Goal: Transaction & Acquisition: Purchase product/service

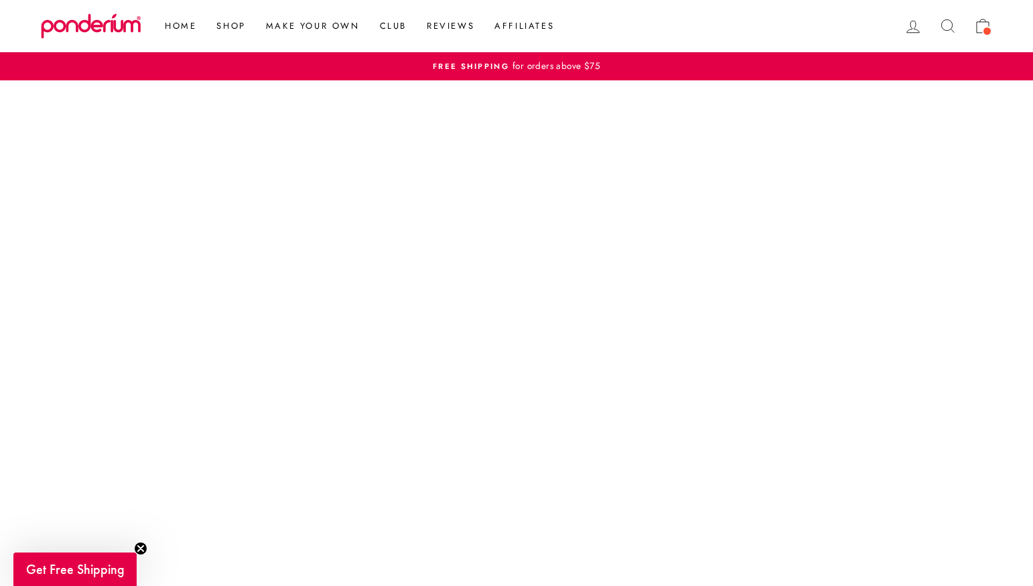
scroll to position [261, 0]
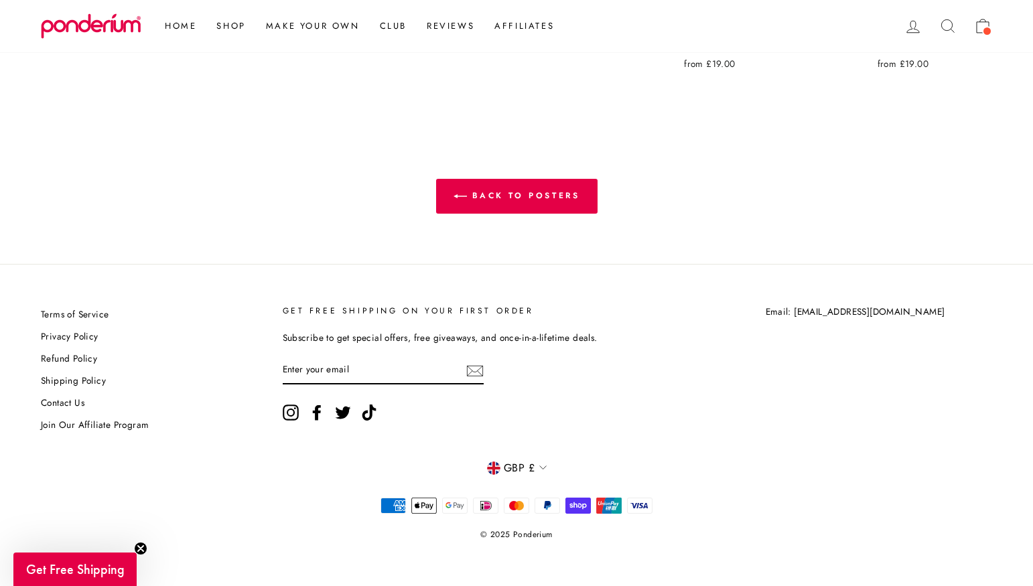
scroll to position [3044, 0]
click at [530, 467] on span "GBP £" at bounding box center [519, 467] width 31 height 17
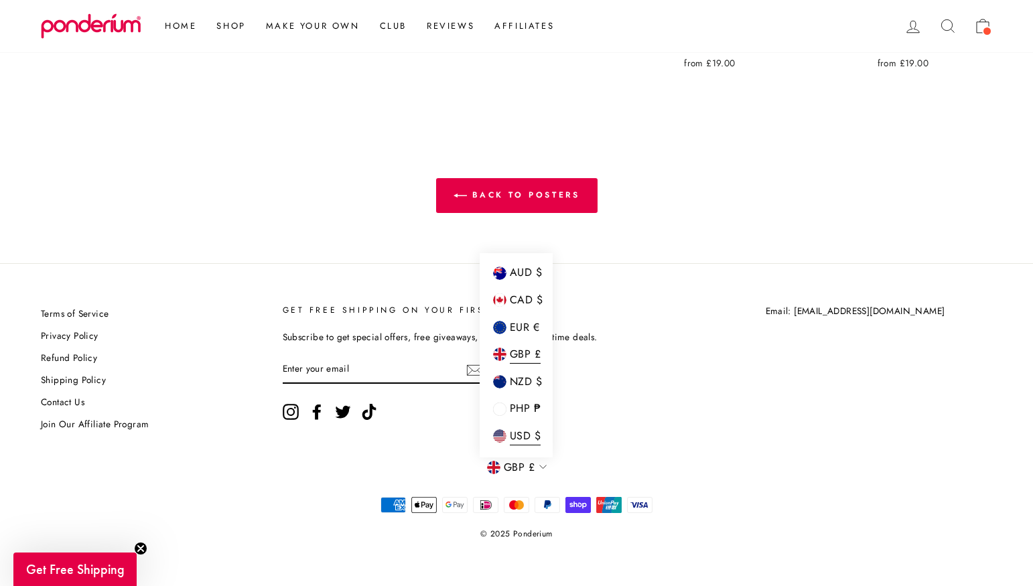
click at [528, 430] on span "USD $" at bounding box center [525, 436] width 31 height 18
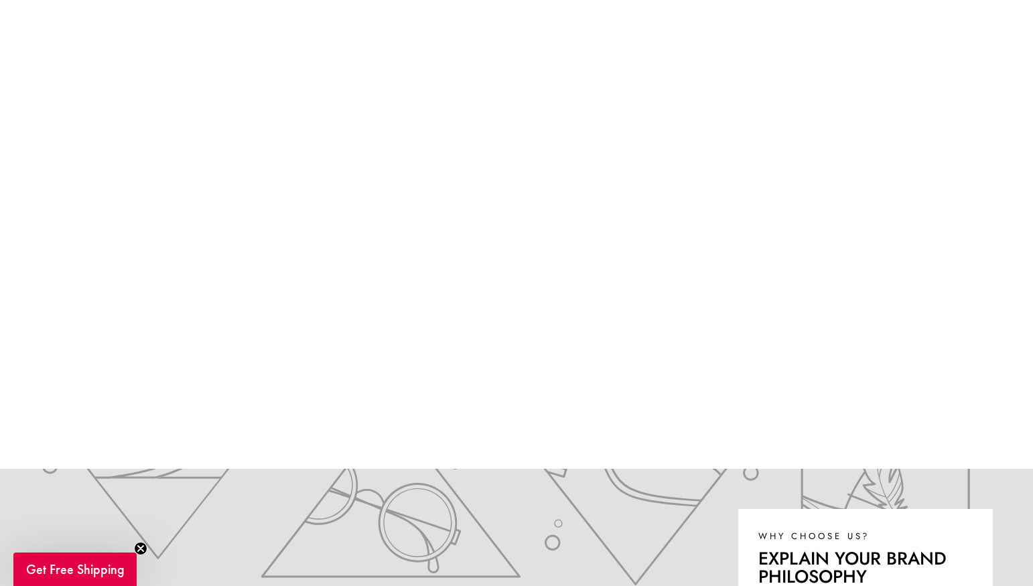
scroll to position [172, 0]
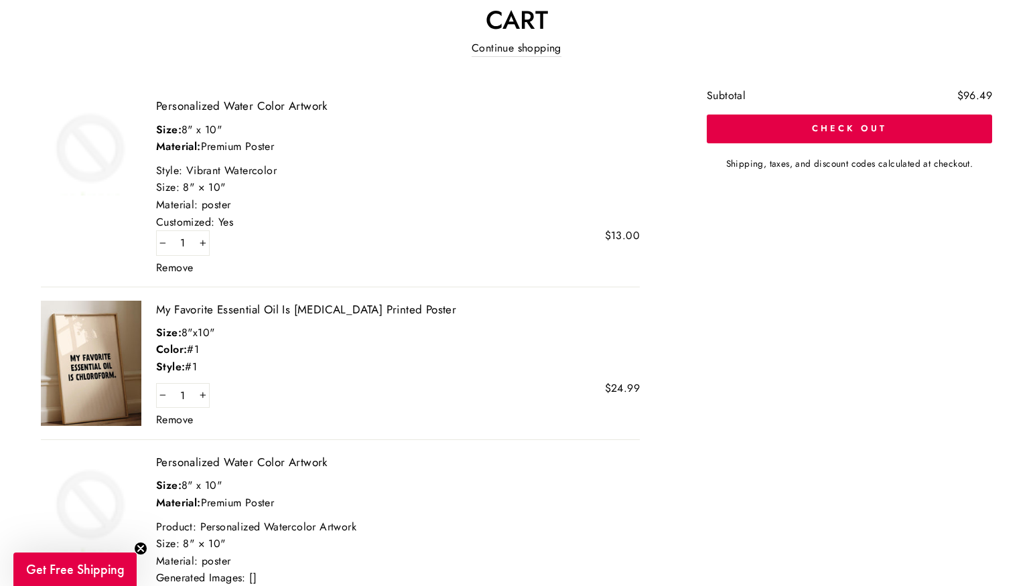
scroll to position [141, 0]
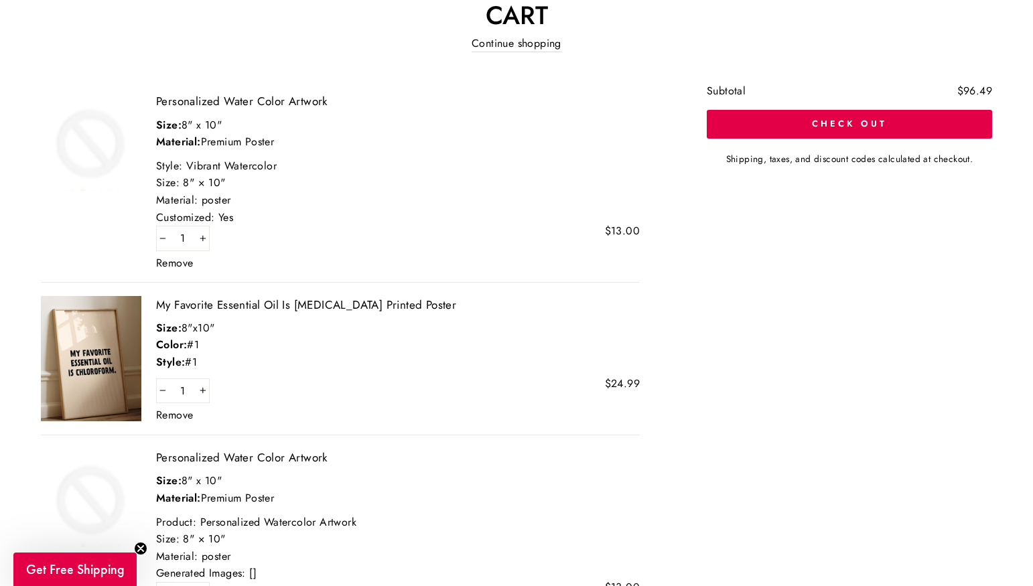
click at [179, 413] on link "Remove" at bounding box center [174, 415] width 37 height 11
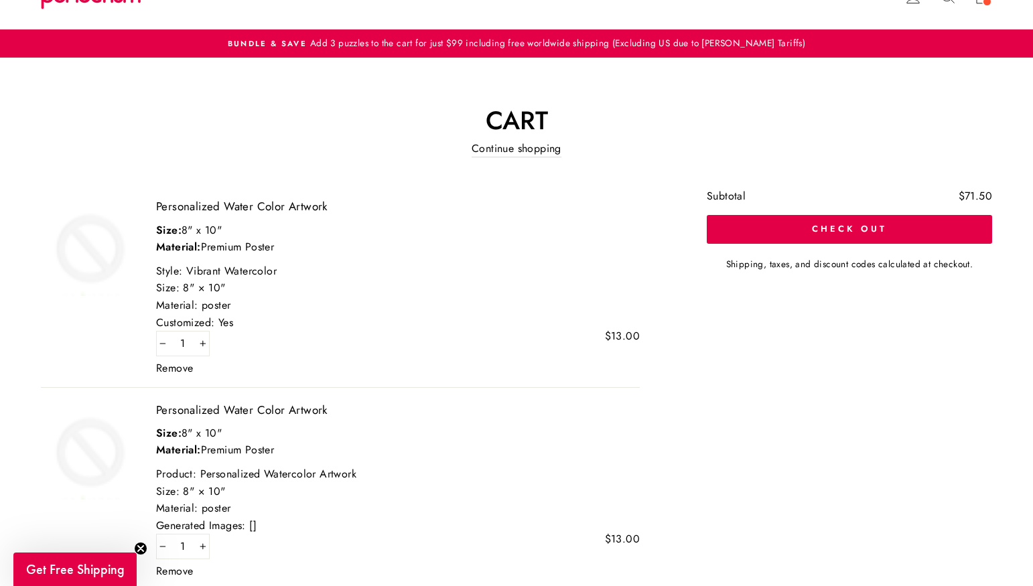
scroll to position [24, 0]
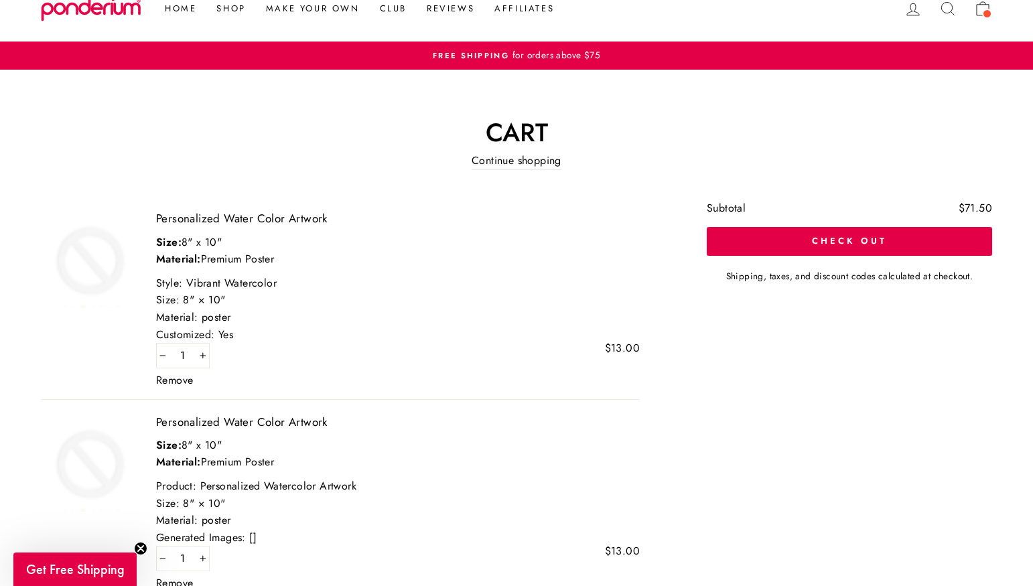
click at [188, 381] on link "Remove" at bounding box center [174, 380] width 37 height 11
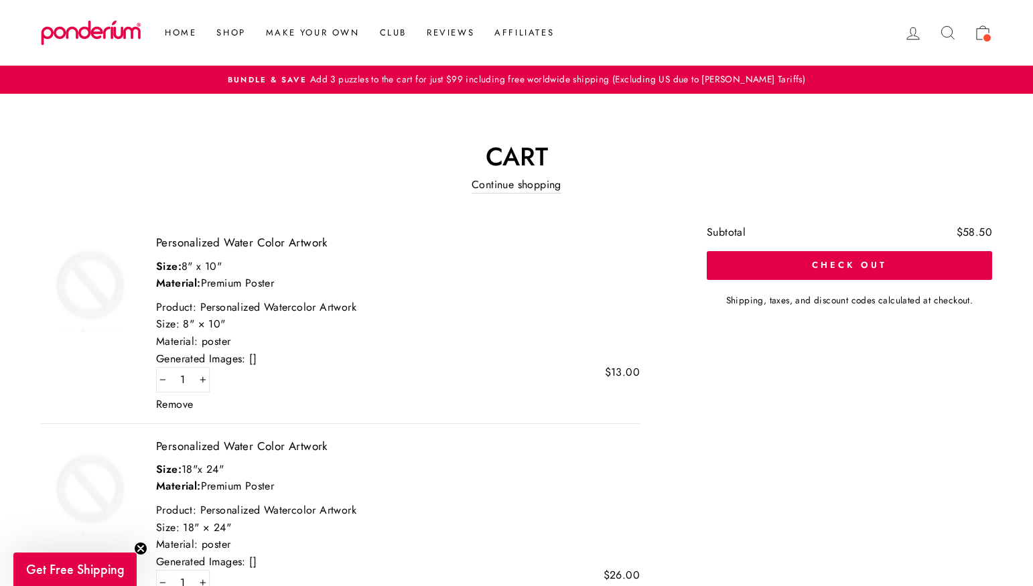
click at [178, 403] on link "Remove" at bounding box center [174, 404] width 37 height 11
click at [178, 404] on link "Remove" at bounding box center [174, 404] width 37 height 11
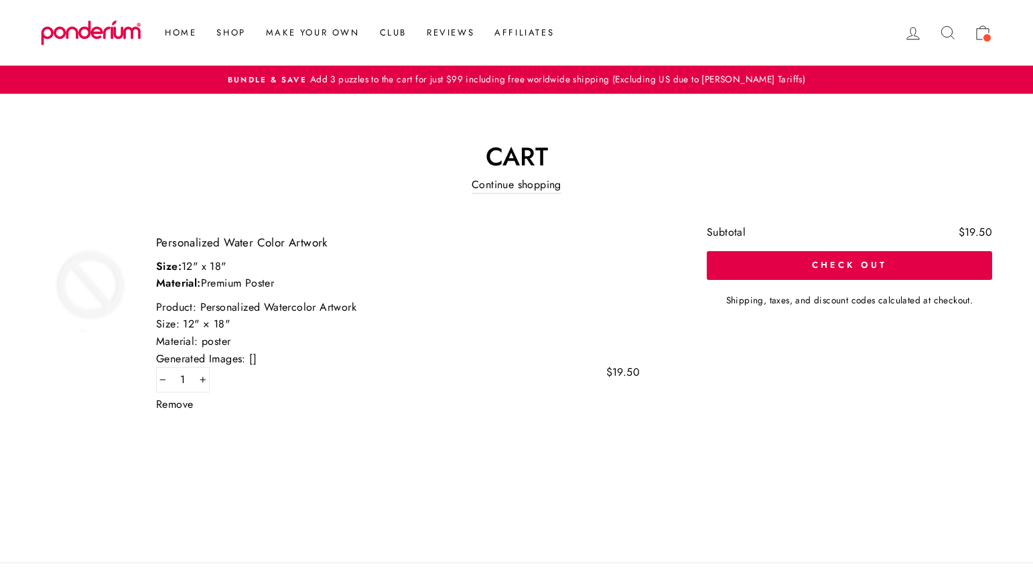
click at [178, 404] on link "Remove" at bounding box center [174, 404] width 37 height 11
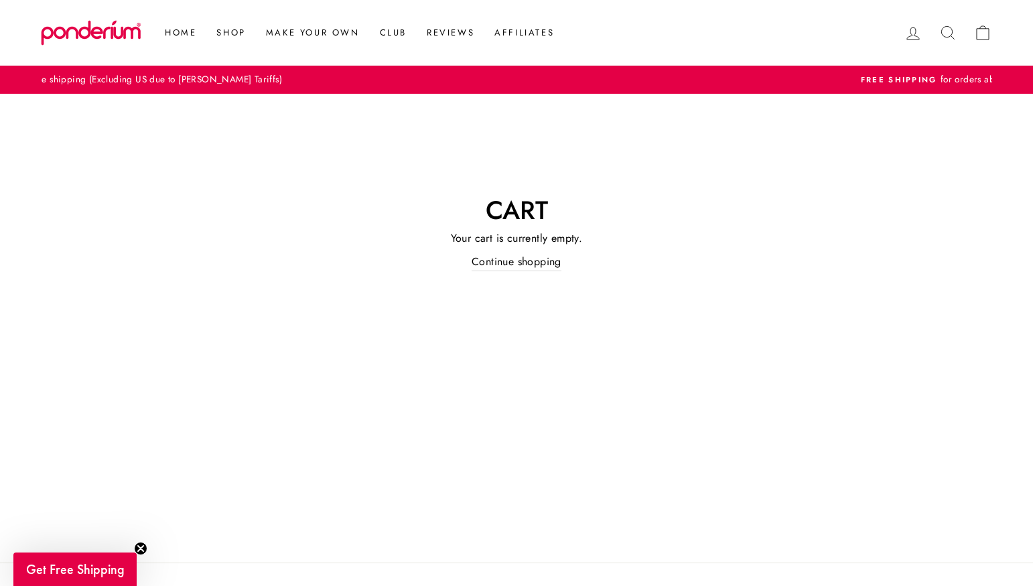
click at [945, 29] on icon at bounding box center [947, 32] width 19 height 19
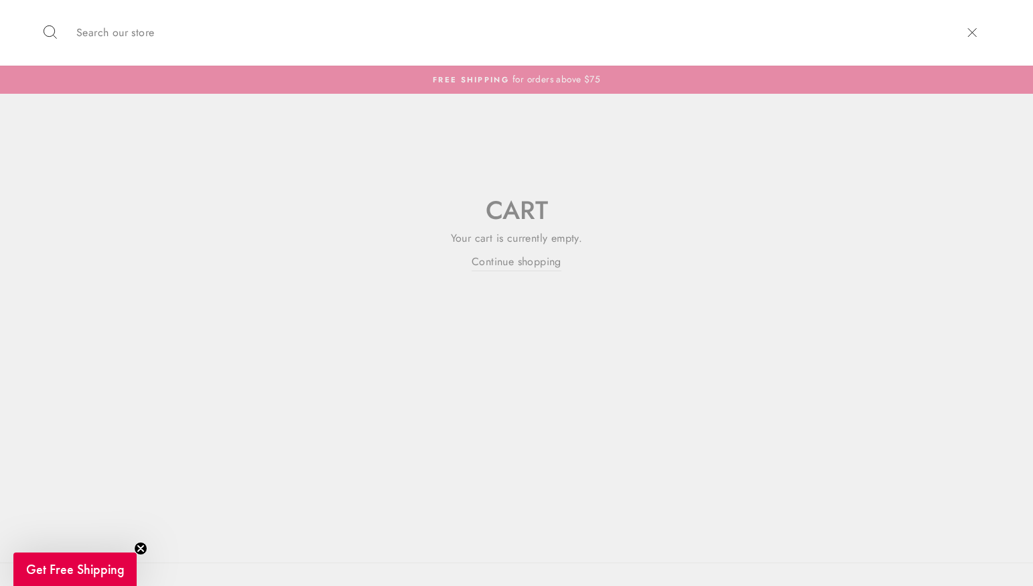
click at [690, 35] on input "Search our store" at bounding box center [511, 33] width 882 height 46
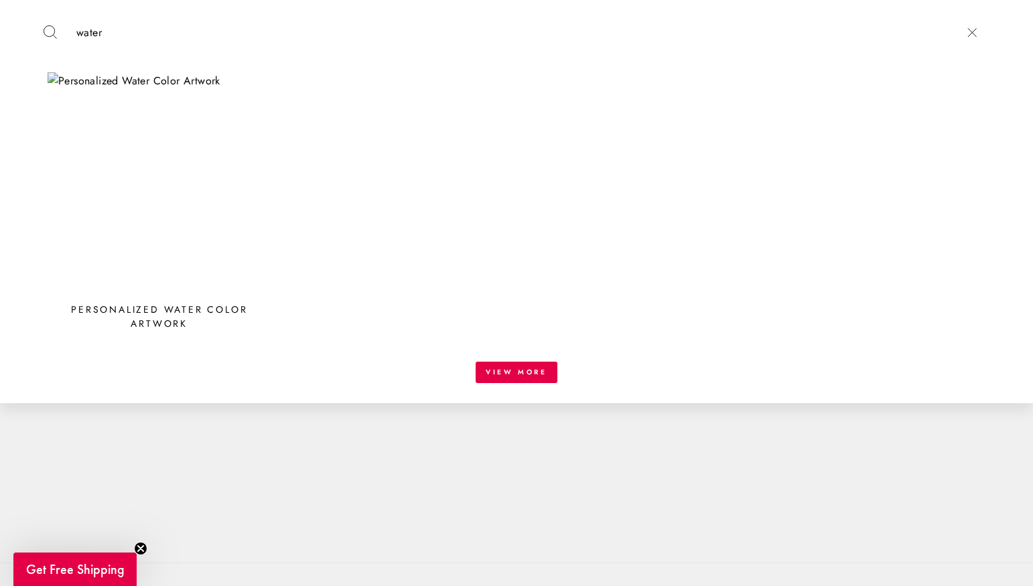
type input "water"
click at [148, 150] on img at bounding box center [160, 184] width 224 height 224
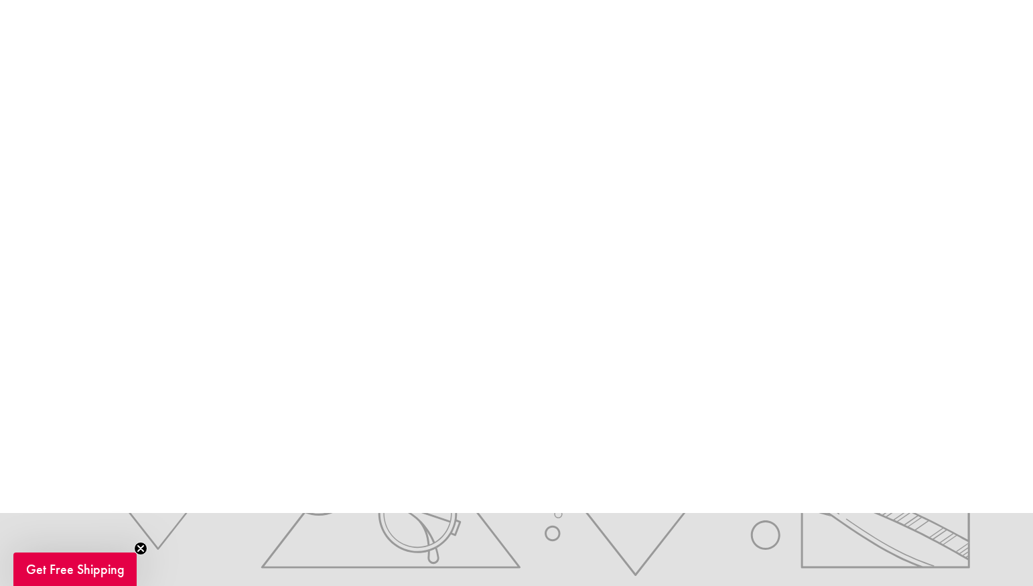
scroll to position [249, 0]
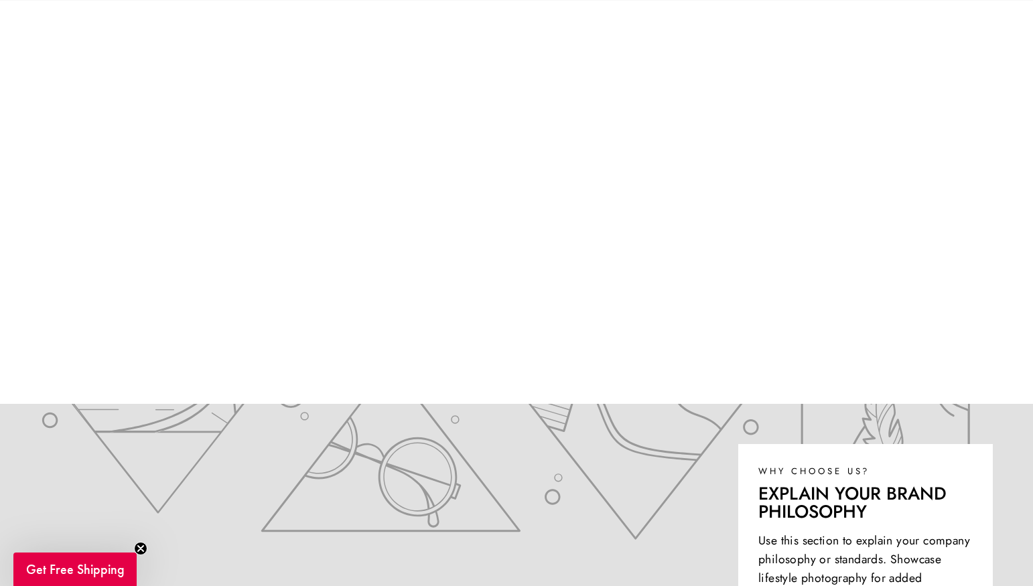
scroll to position [233, 0]
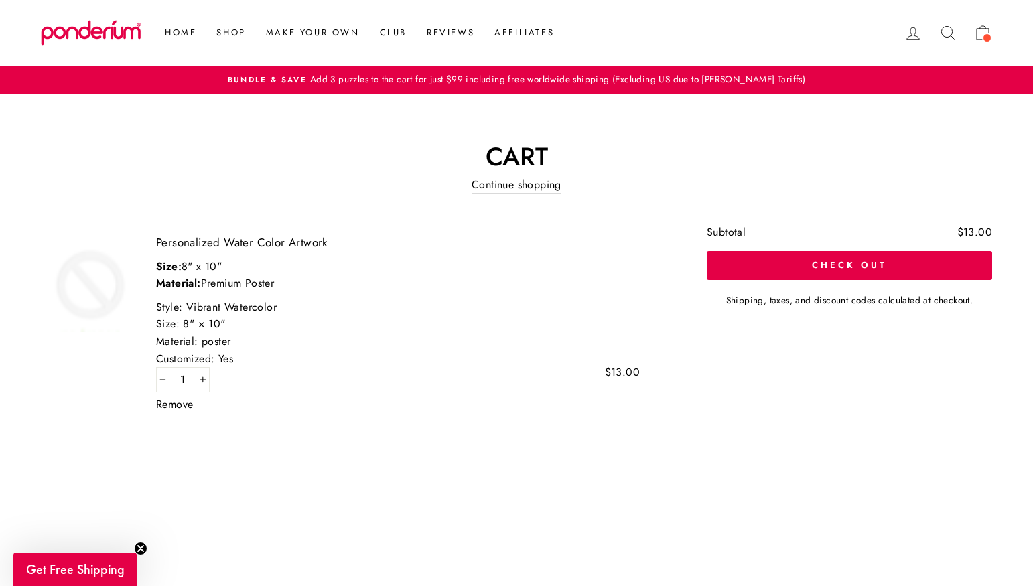
scroll to position [299, 0]
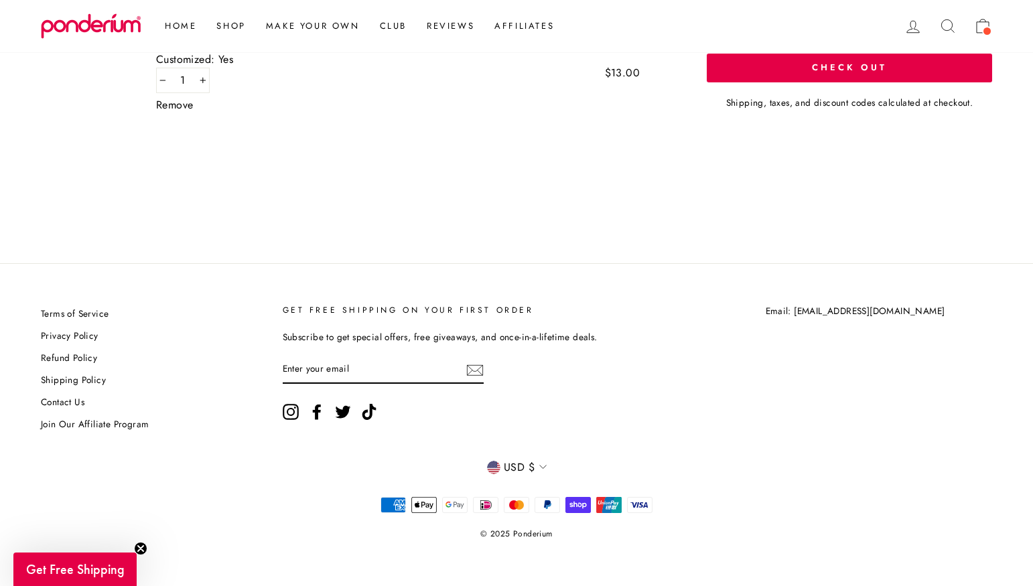
click at [516, 465] on span "USD $" at bounding box center [519, 467] width 31 height 17
click at [521, 358] on span "GBP £" at bounding box center [525, 355] width 31 height 18
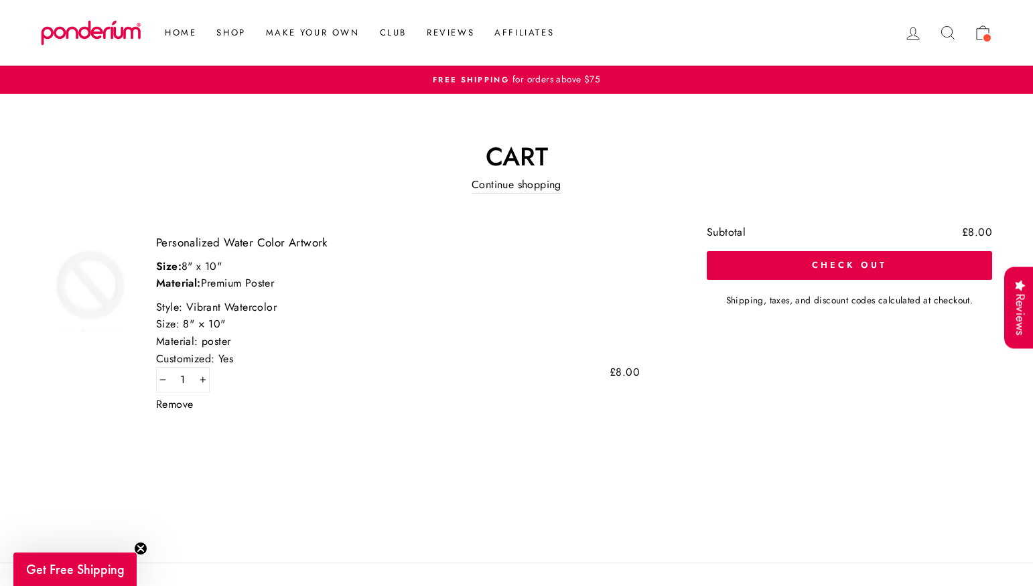
click at [954, 38] on icon at bounding box center [947, 32] width 19 height 19
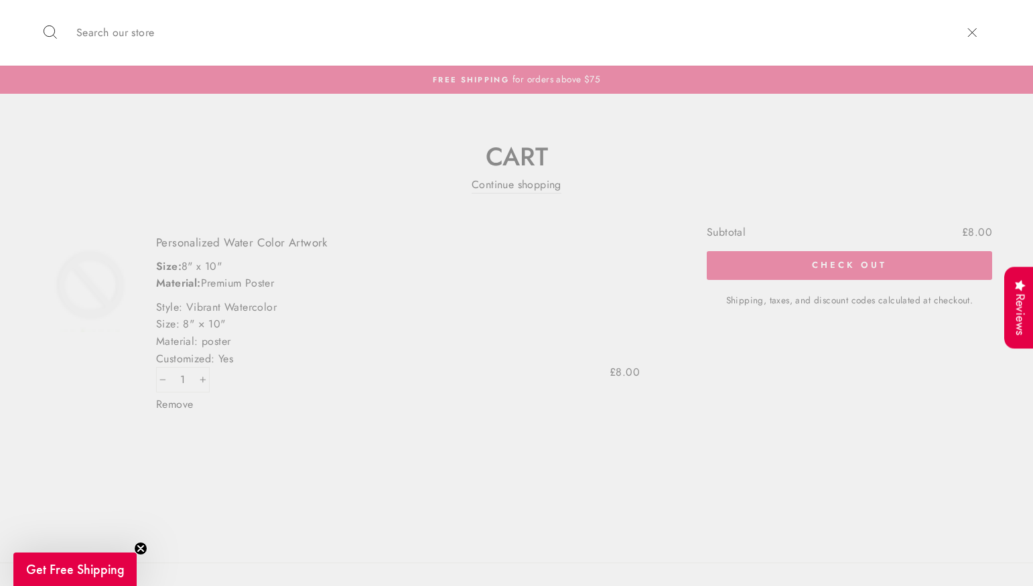
click at [530, 40] on input "Search our store" at bounding box center [511, 33] width 882 height 46
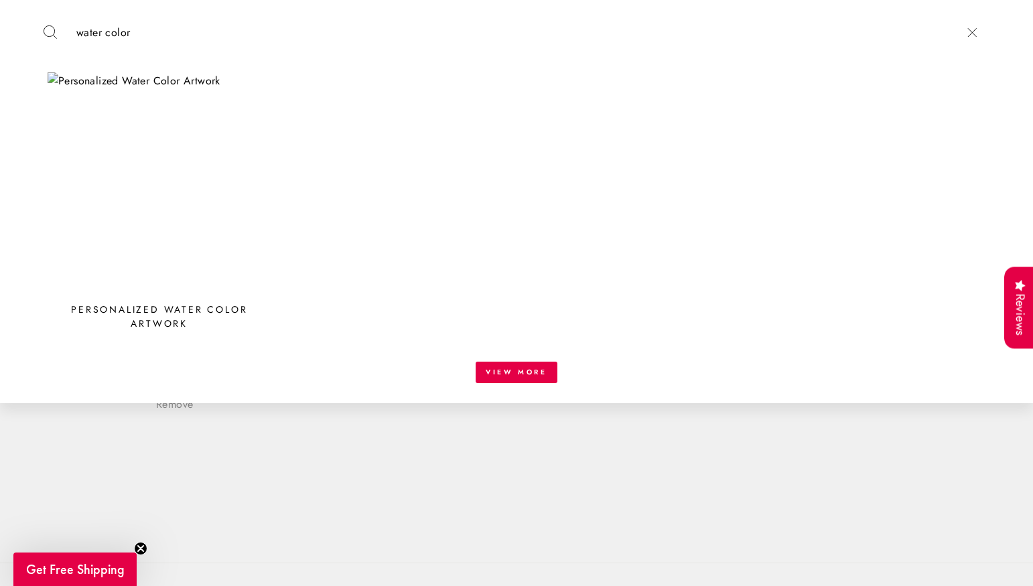
type input "water color"
click at [144, 108] on img at bounding box center [160, 184] width 224 height 224
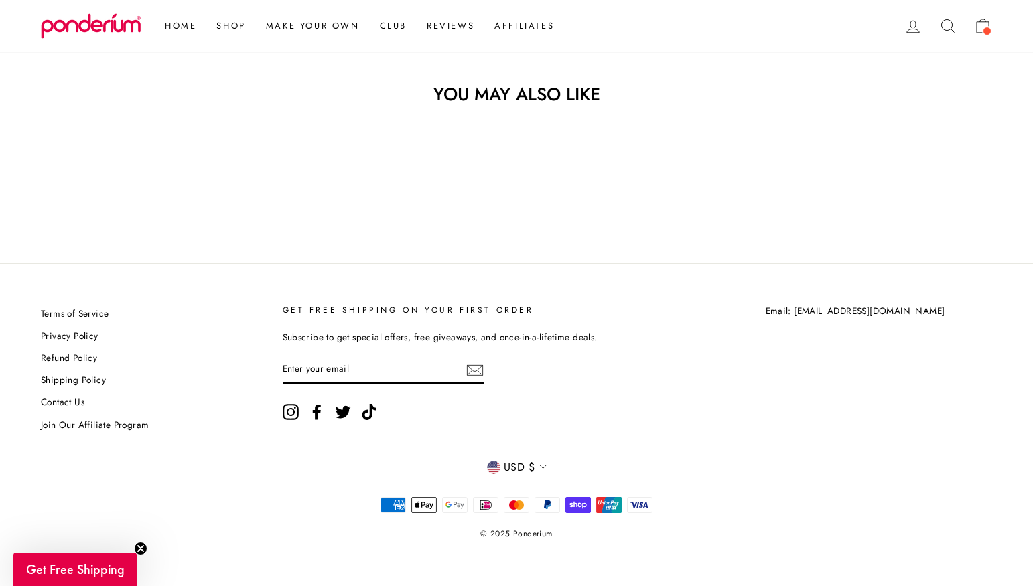
scroll to position [2447, 0]
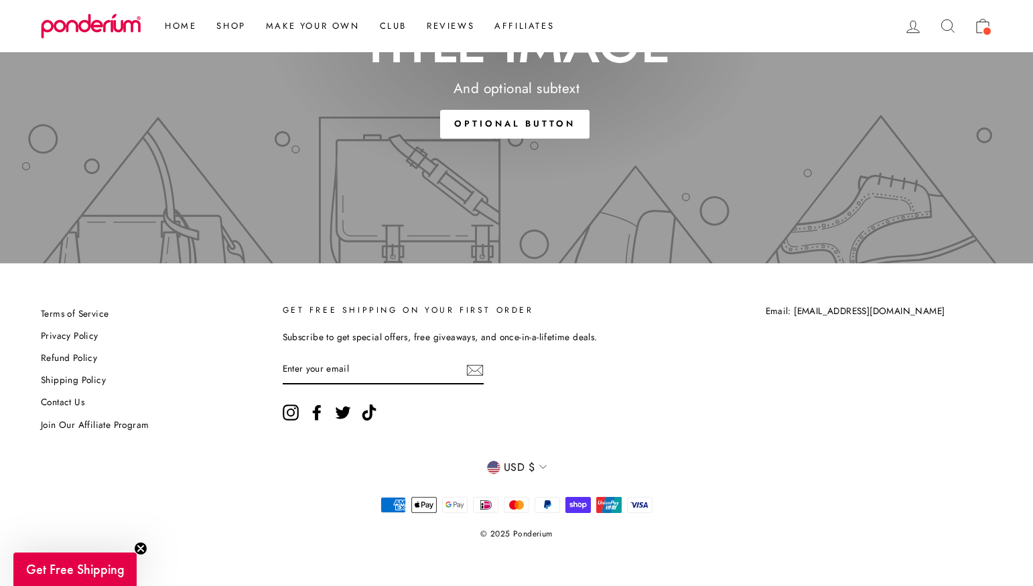
click at [534, 463] on span "USD $" at bounding box center [519, 467] width 31 height 17
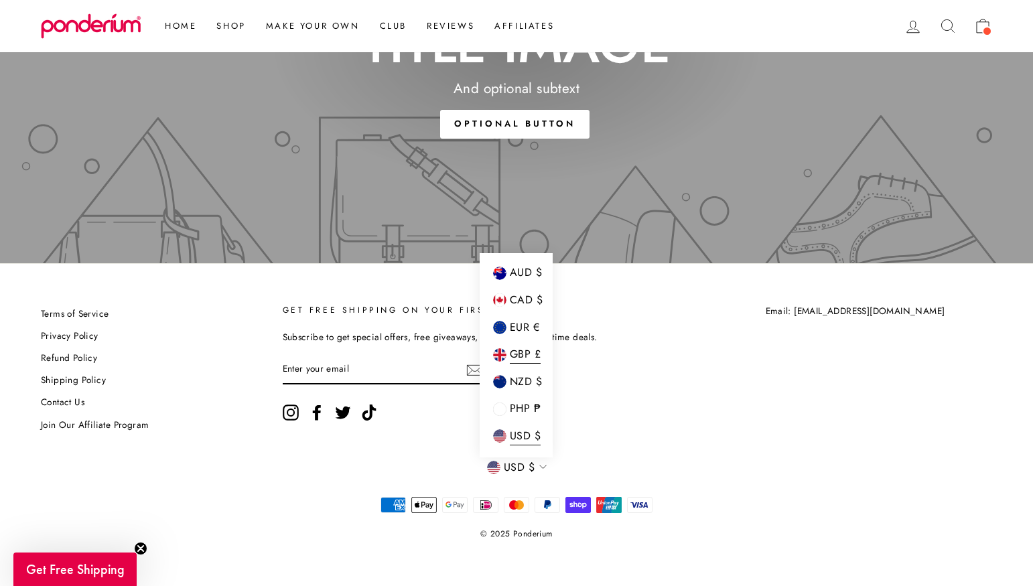
click at [518, 350] on span "GBP £" at bounding box center [525, 355] width 31 height 18
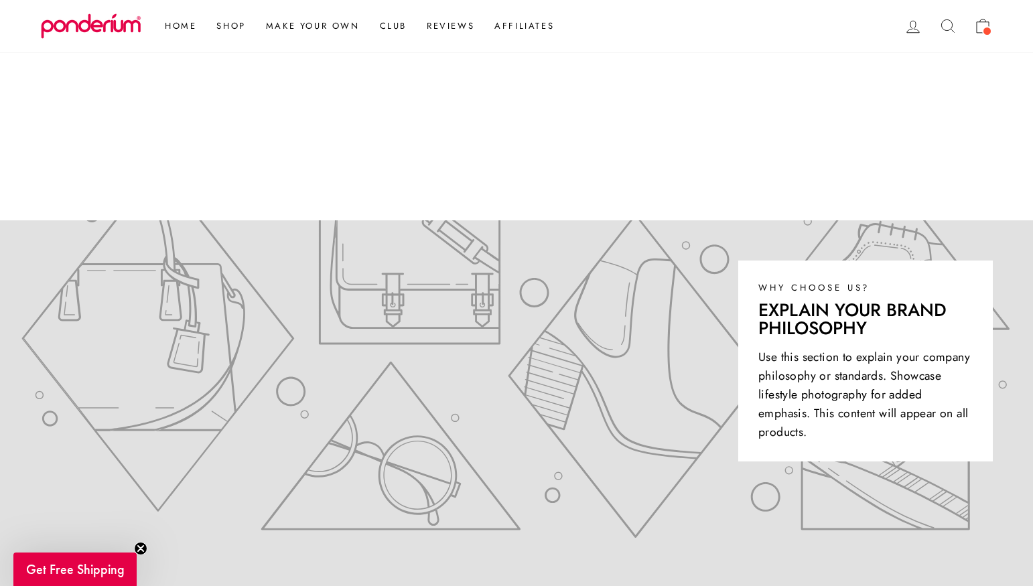
scroll to position [434, 0]
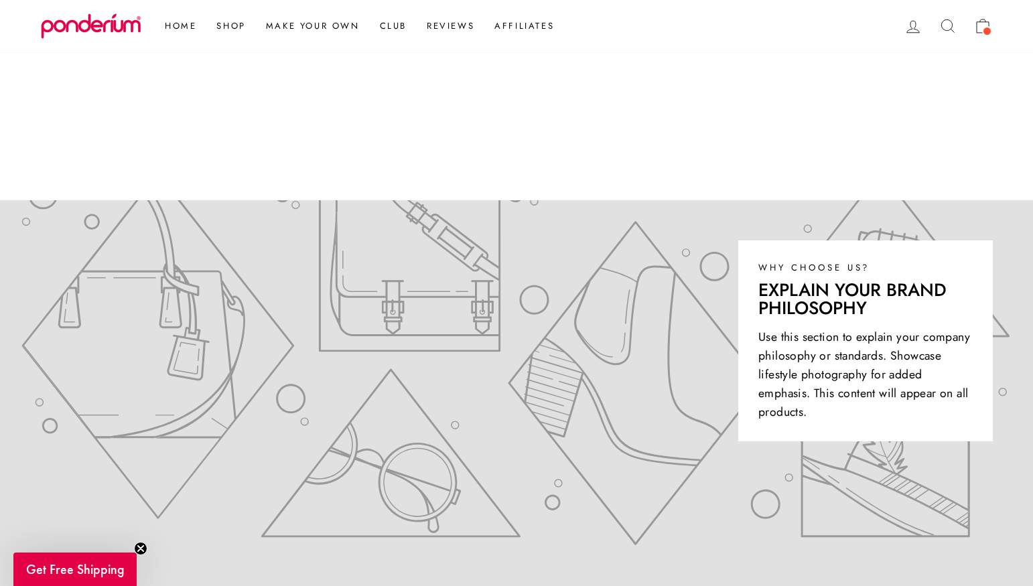
click at [978, 27] on icon at bounding box center [982, 26] width 19 height 19
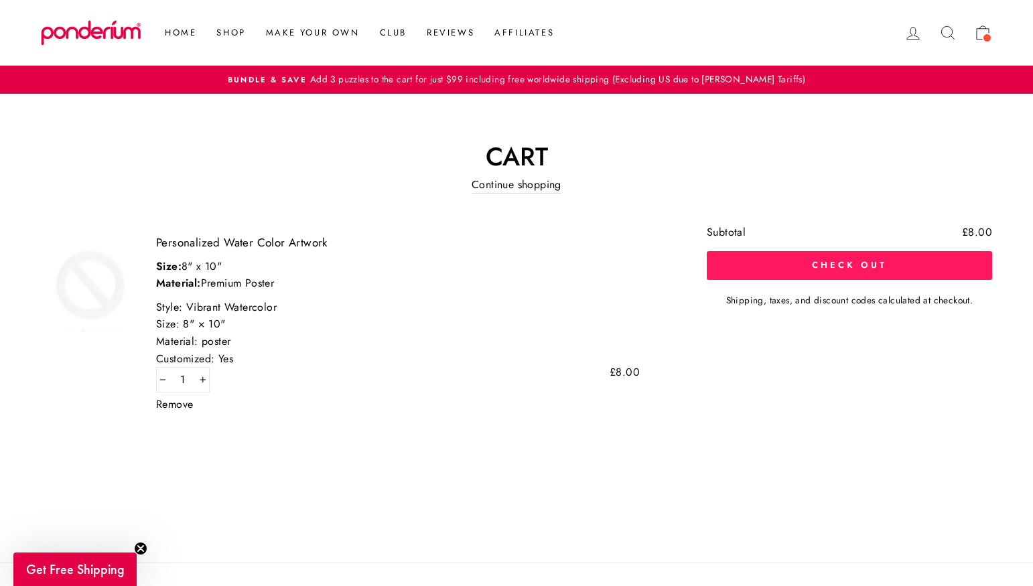
click at [793, 266] on button "Check out" at bounding box center [849, 265] width 285 height 28
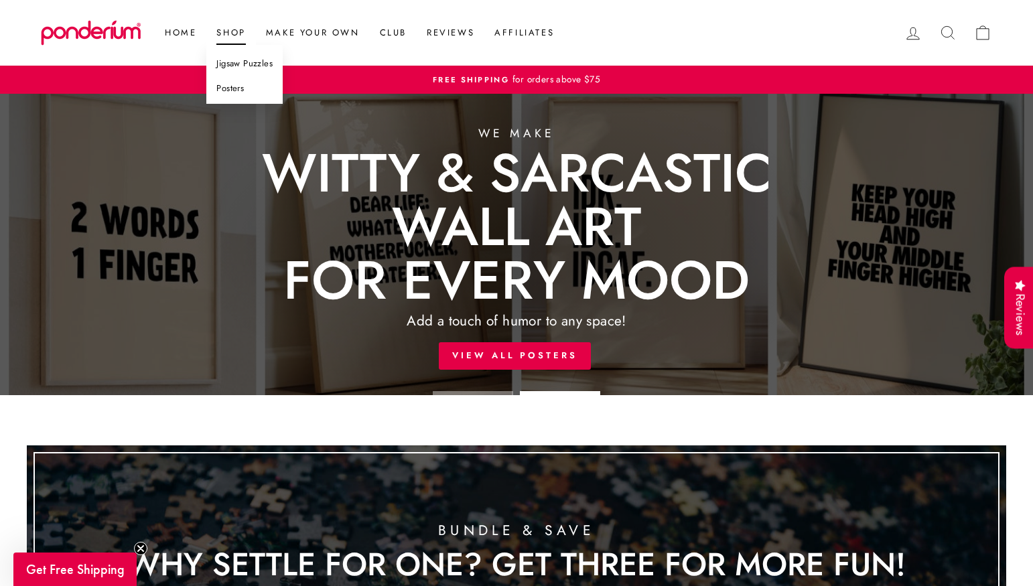
click at [240, 87] on link "Posters" at bounding box center [244, 88] width 76 height 25
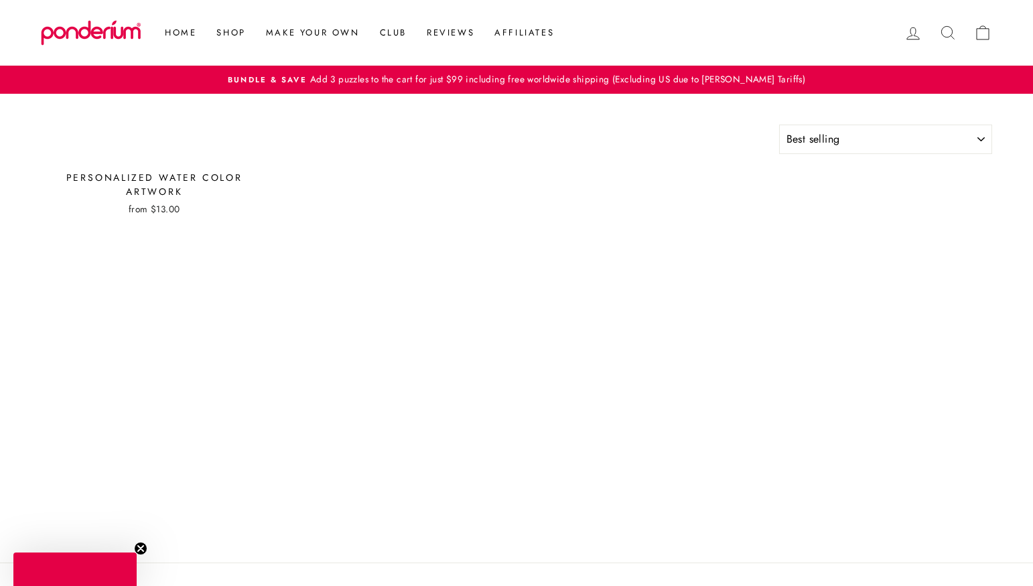
select select "best-selling"
click at [179, 195] on div "Personalized Water Color Artwork" at bounding box center [154, 185] width 227 height 28
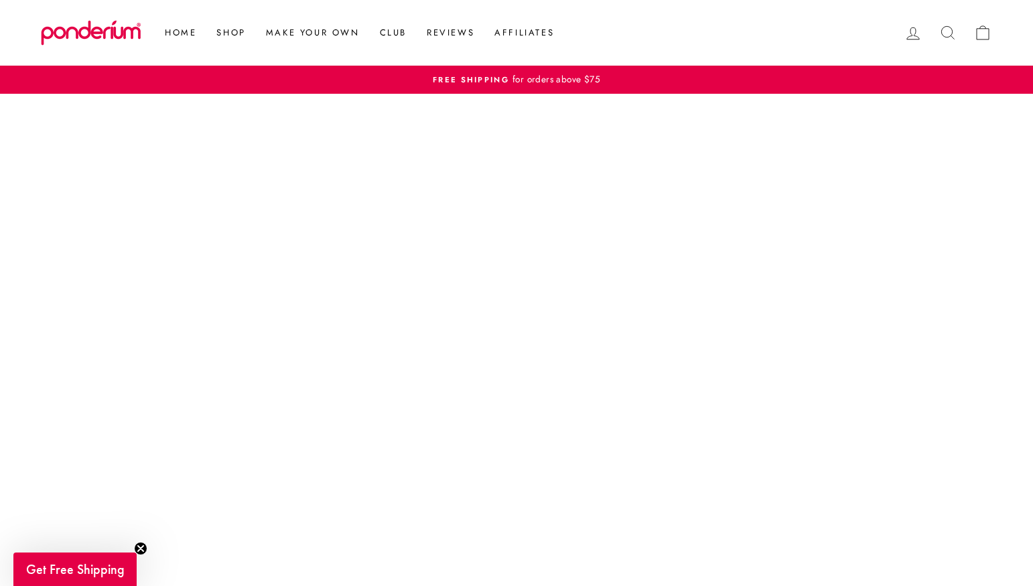
click at [142, 545] on circle "Close teaser" at bounding box center [141, 548] width 13 height 13
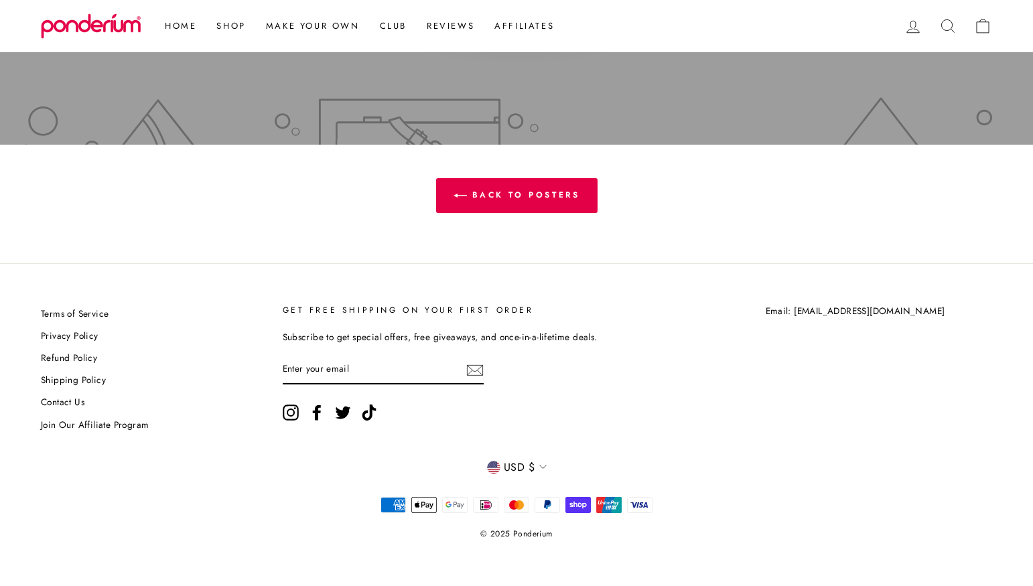
scroll to position [2565, 0]
click at [529, 459] on span "USD $" at bounding box center [519, 467] width 31 height 17
click at [522, 357] on span "GBP £" at bounding box center [525, 355] width 31 height 18
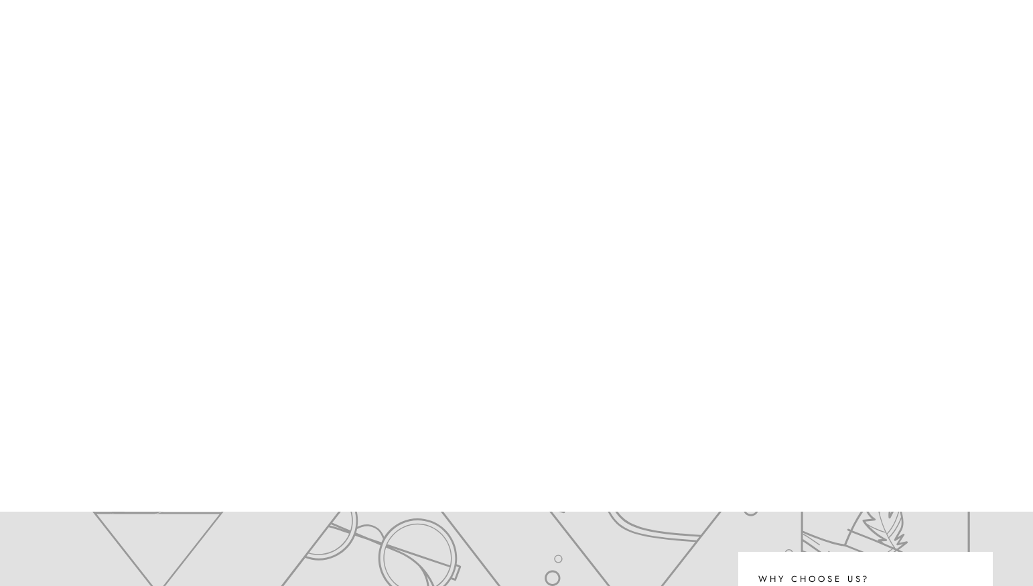
scroll to position [167, 0]
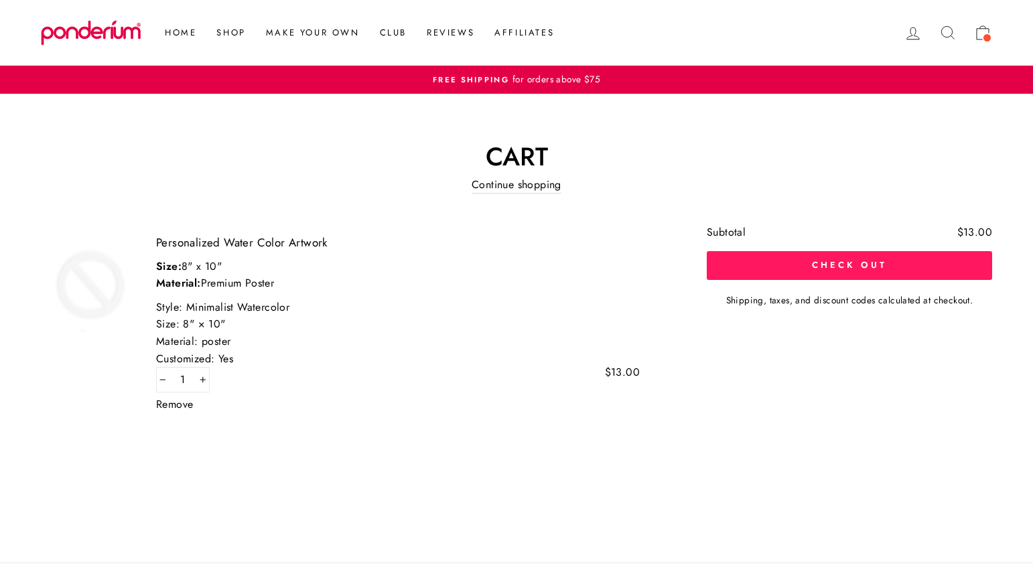
click at [828, 257] on button "Check out" at bounding box center [849, 265] width 285 height 28
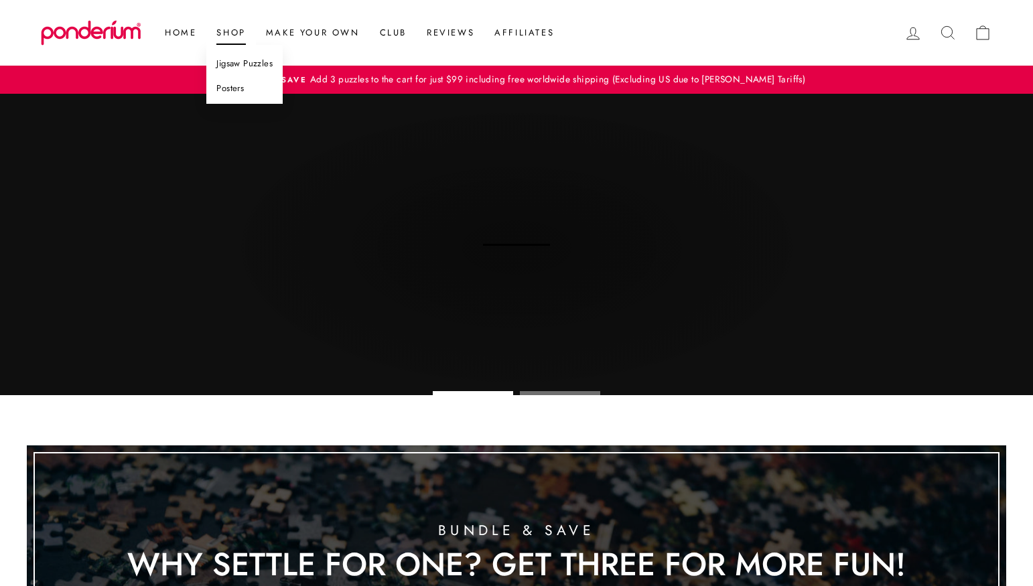
click at [229, 87] on link "Posters" at bounding box center [244, 88] width 76 height 25
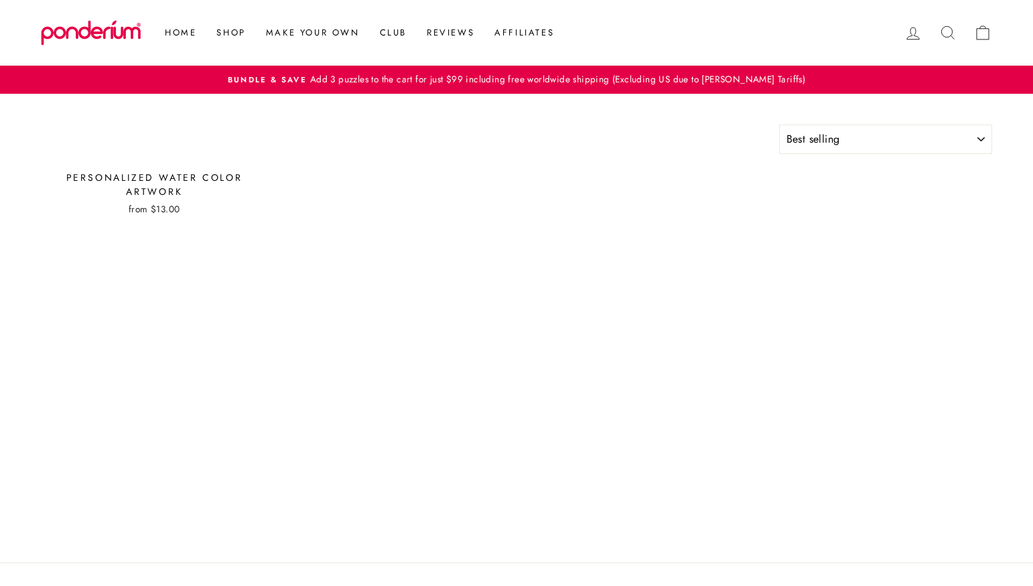
select select "best-selling"
click at [206, 187] on div "Personalized Water Color Artwork" at bounding box center [154, 185] width 227 height 28
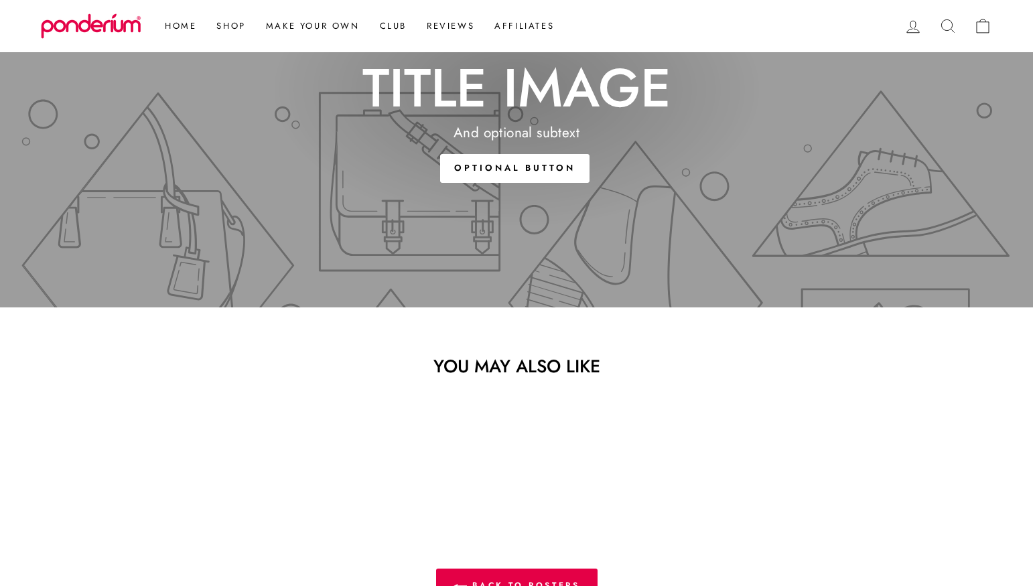
scroll to position [2565, 0]
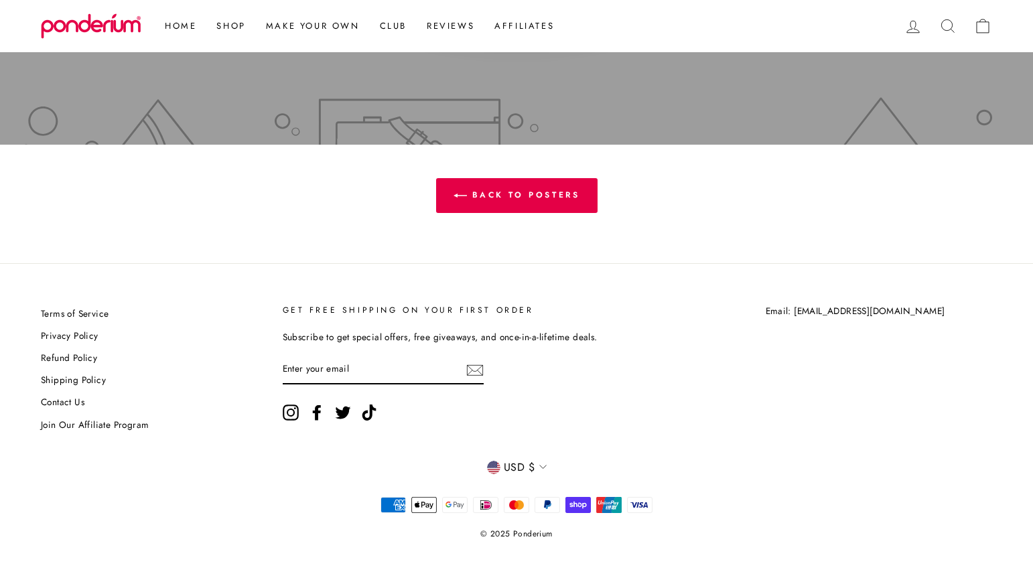
click at [514, 463] on span "USD $" at bounding box center [519, 467] width 31 height 17
click at [518, 273] on span "AUD $" at bounding box center [526, 273] width 32 height 18
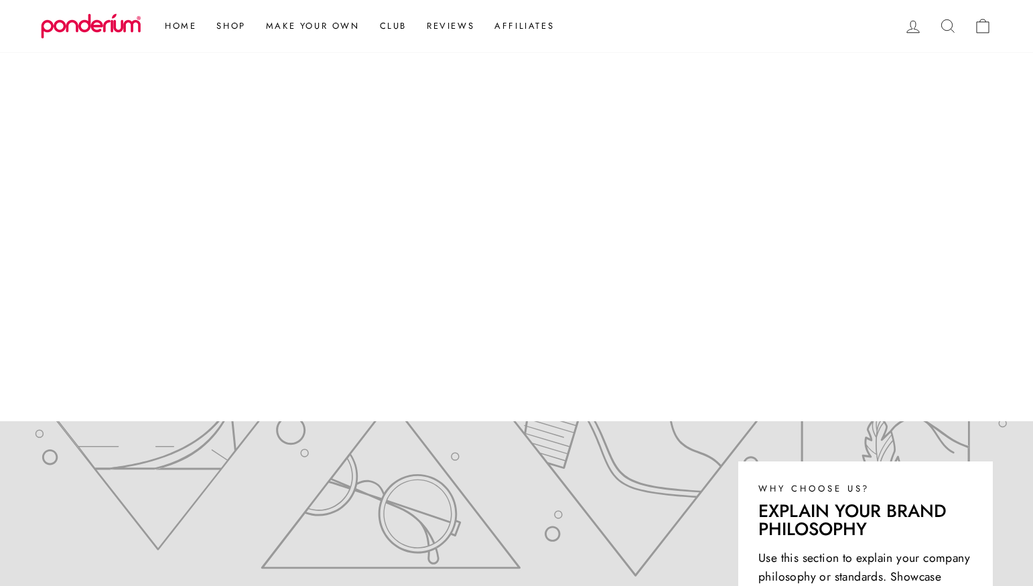
scroll to position [215, 0]
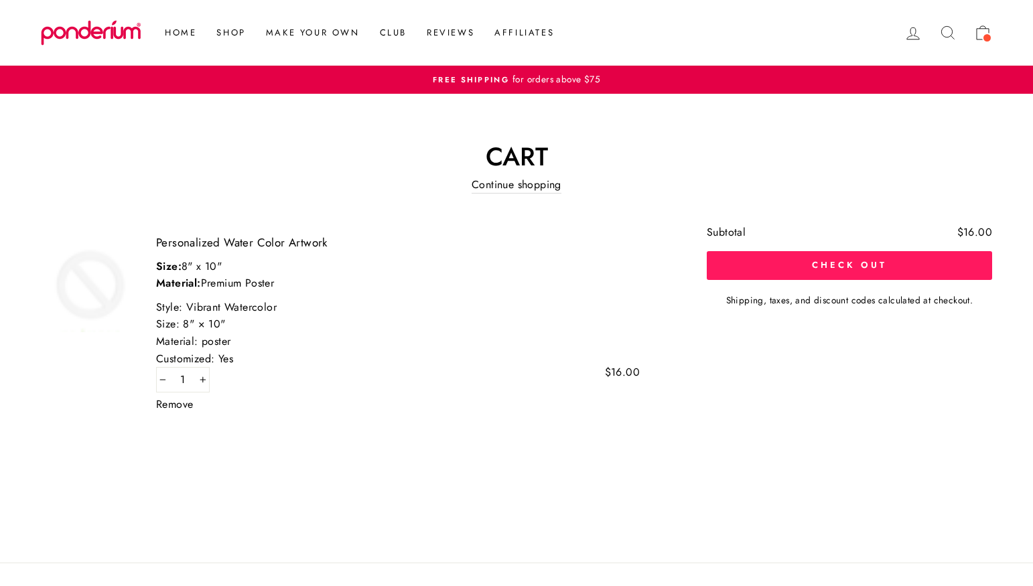
click at [750, 269] on button "Check out" at bounding box center [849, 265] width 285 height 28
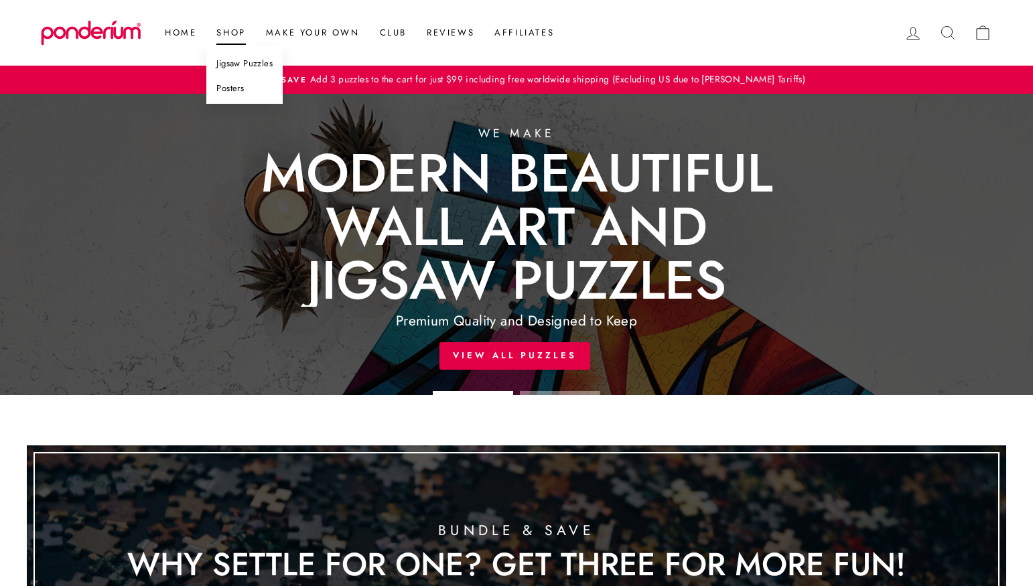
click at [238, 86] on link "Posters" at bounding box center [244, 88] width 76 height 25
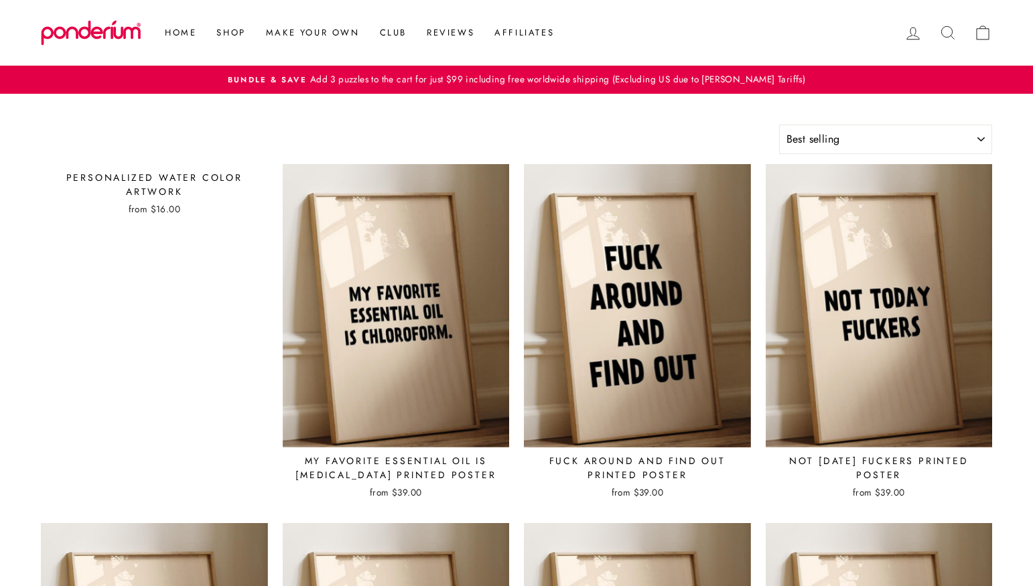
select select "best-selling"
click at [188, 203] on div "from $16.00" at bounding box center [154, 208] width 227 height 13
select select "best-selling"
click at [183, 197] on div "Personalized Water Color Artwork" at bounding box center [154, 185] width 227 height 28
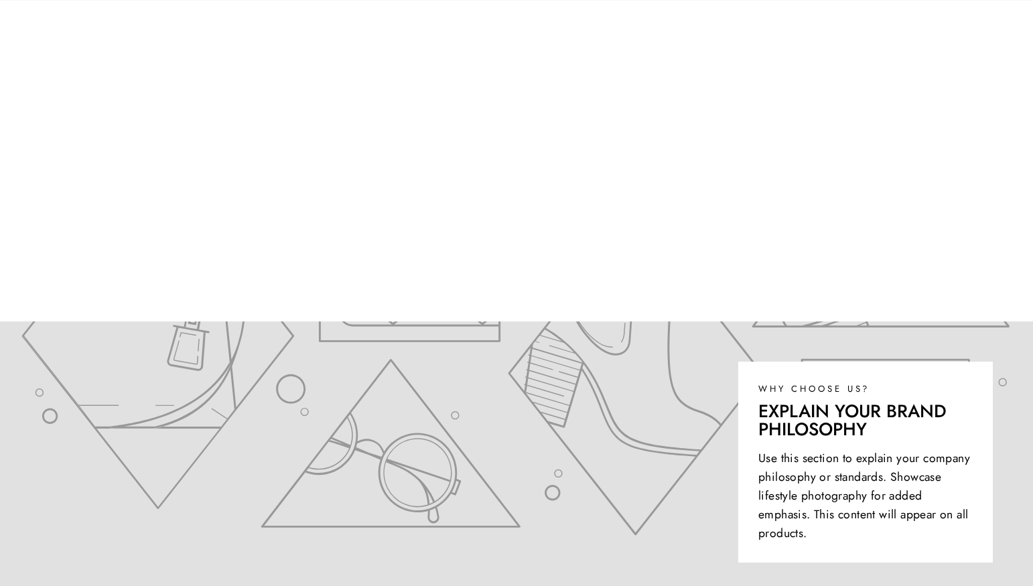
scroll to position [403, 0]
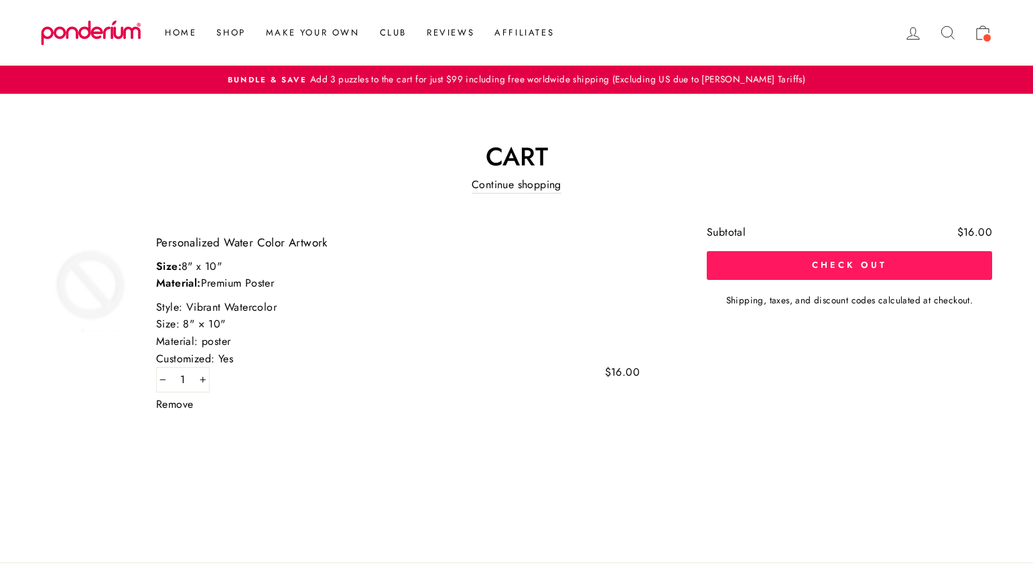
click at [841, 253] on button "Check out" at bounding box center [849, 265] width 285 height 28
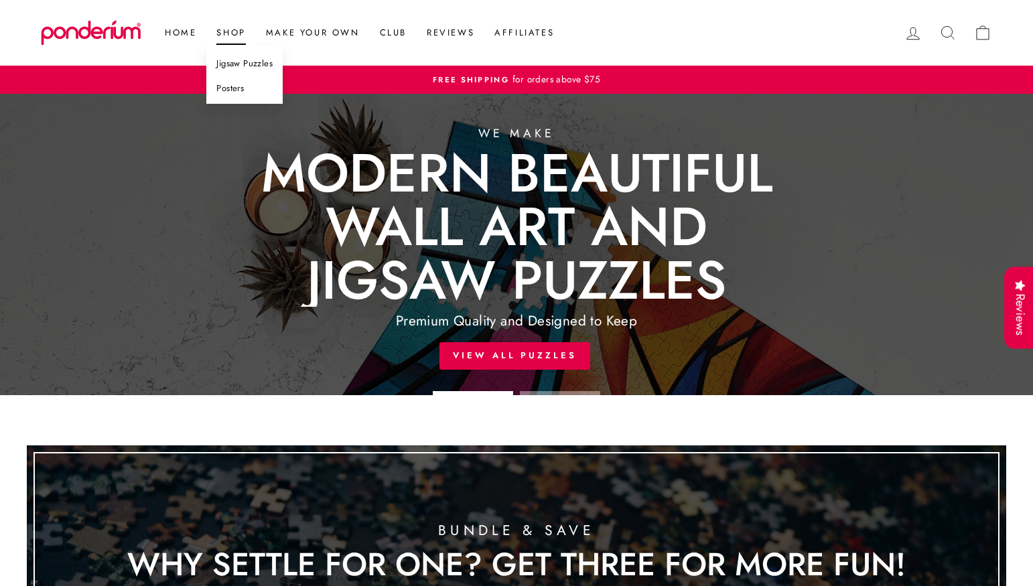
click at [250, 91] on link "Posters" at bounding box center [244, 88] width 76 height 25
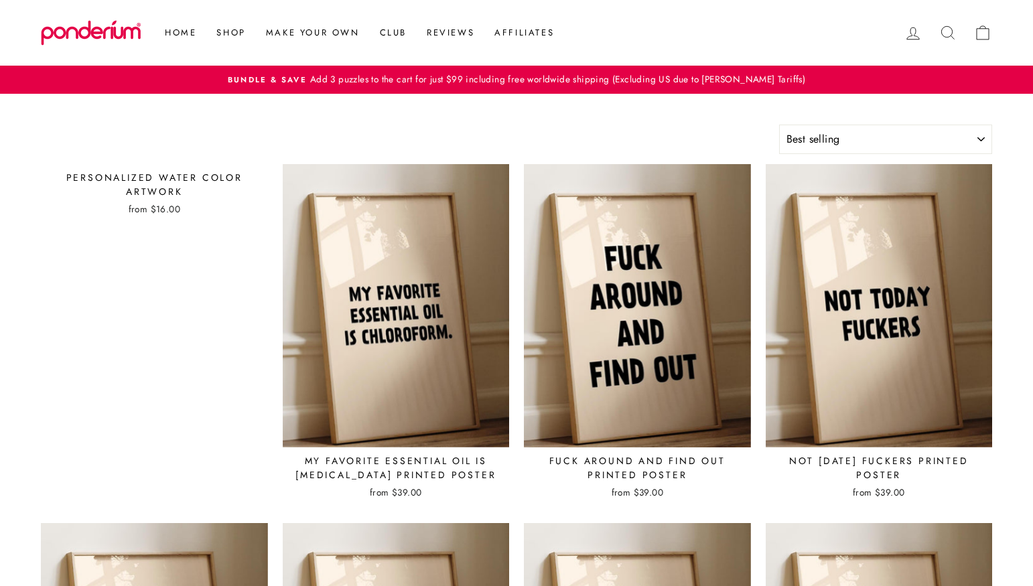
select select "best-selling"
click at [157, 178] on div "Personalized Water Color Artwork" at bounding box center [154, 185] width 227 height 28
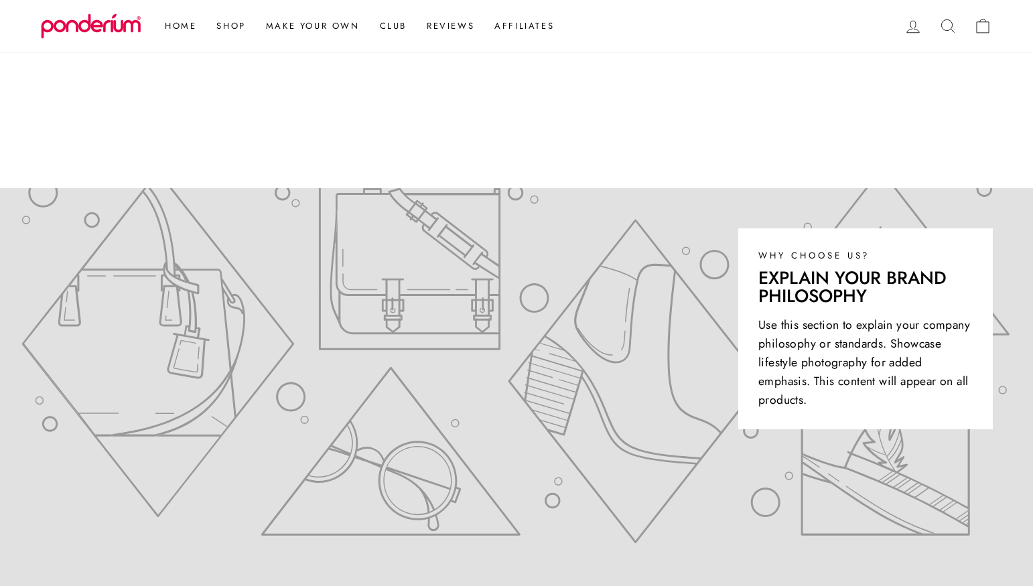
scroll to position [468, 0]
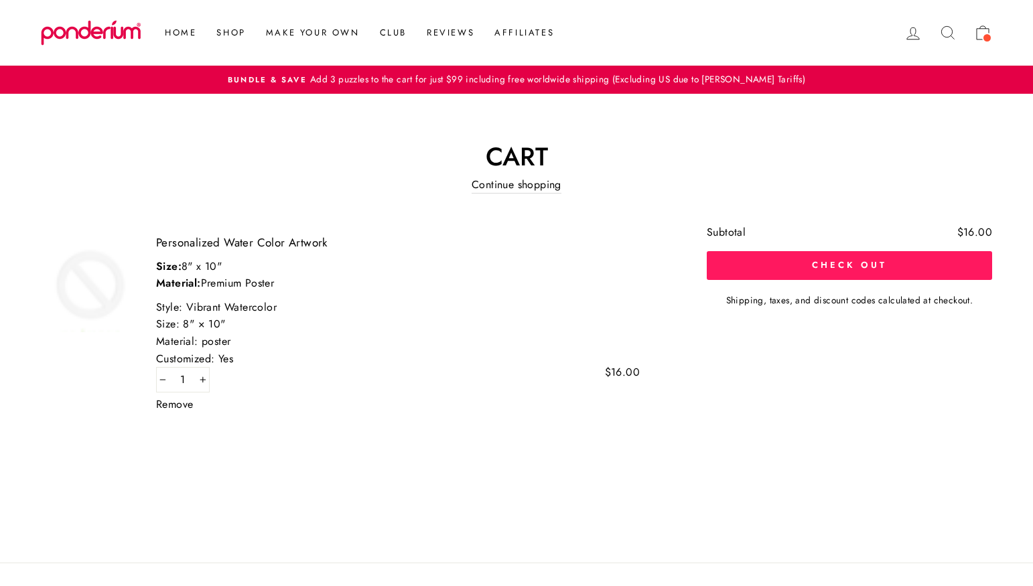
click at [825, 261] on button "Check out" at bounding box center [849, 265] width 285 height 28
